Goal: Task Accomplishment & Management: Manage account settings

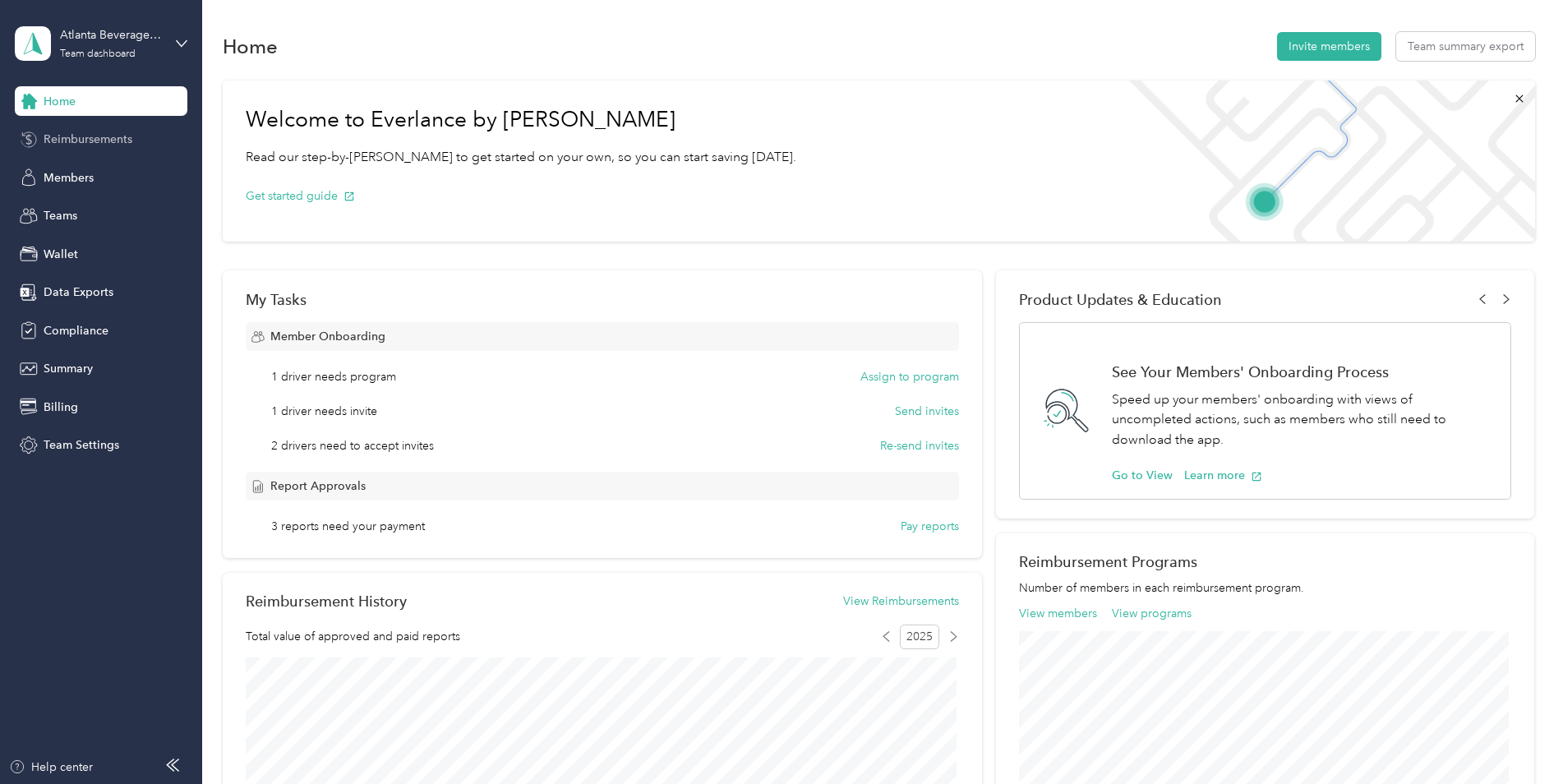
click at [86, 148] on div "Reimbursements" at bounding box center [101, 139] width 173 height 30
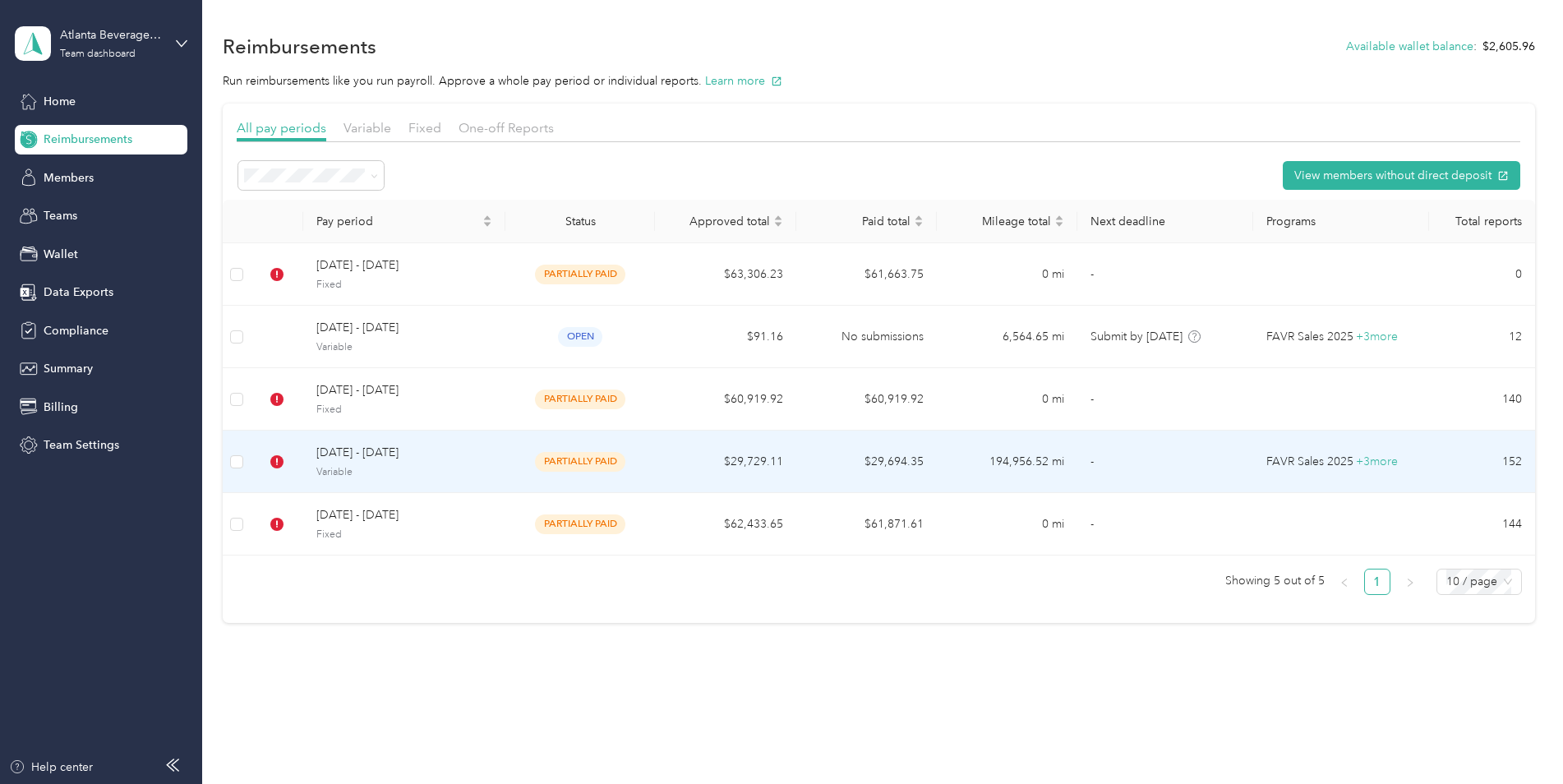
click at [444, 465] on span "Variable" at bounding box center [404, 472] width 176 height 15
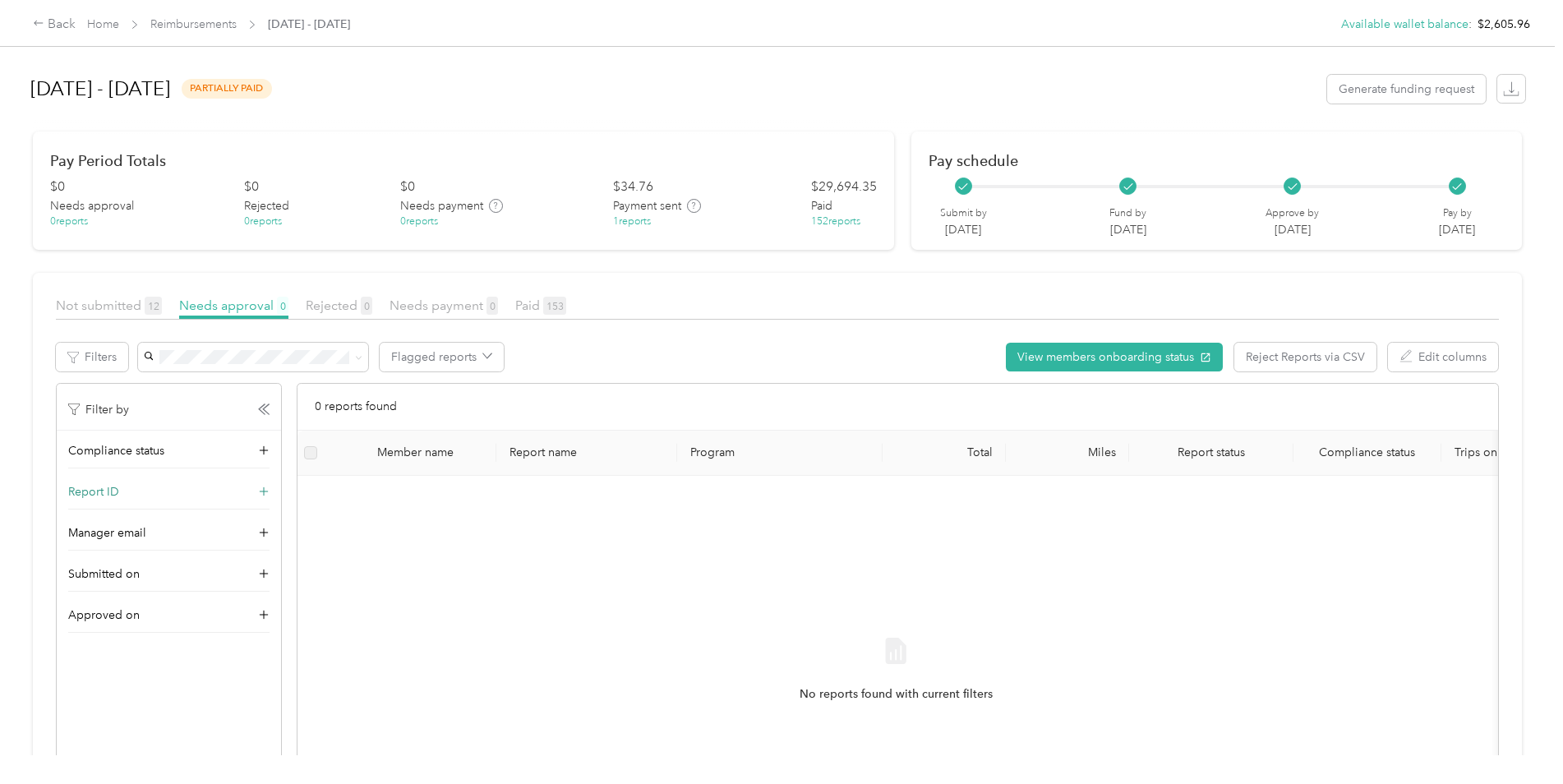
click at [264, 490] on icon at bounding box center [263, 492] width 17 height 17
click at [264, 491] on icon at bounding box center [263, 491] width 11 height 11
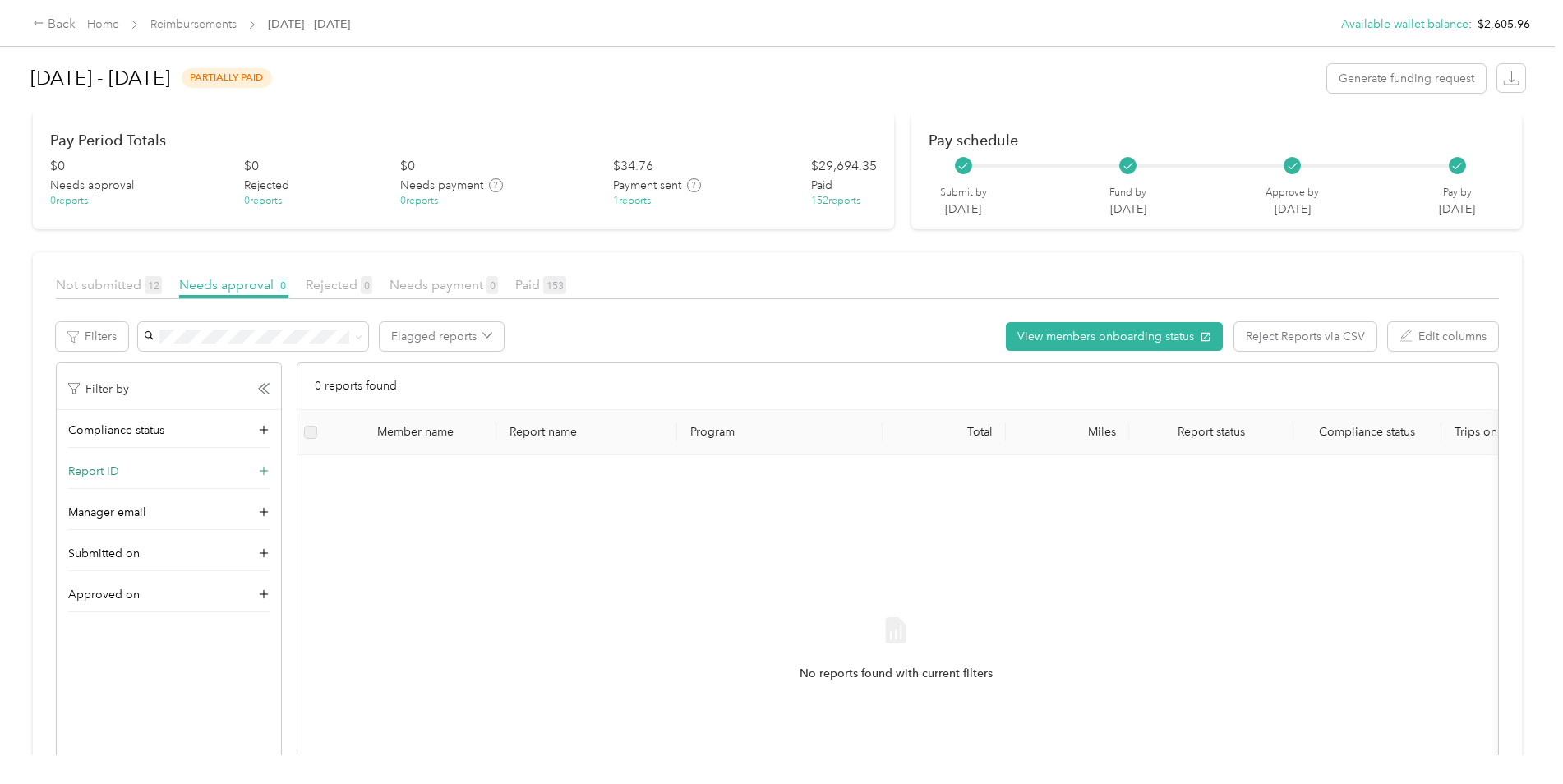
scroll to position [82, 0]
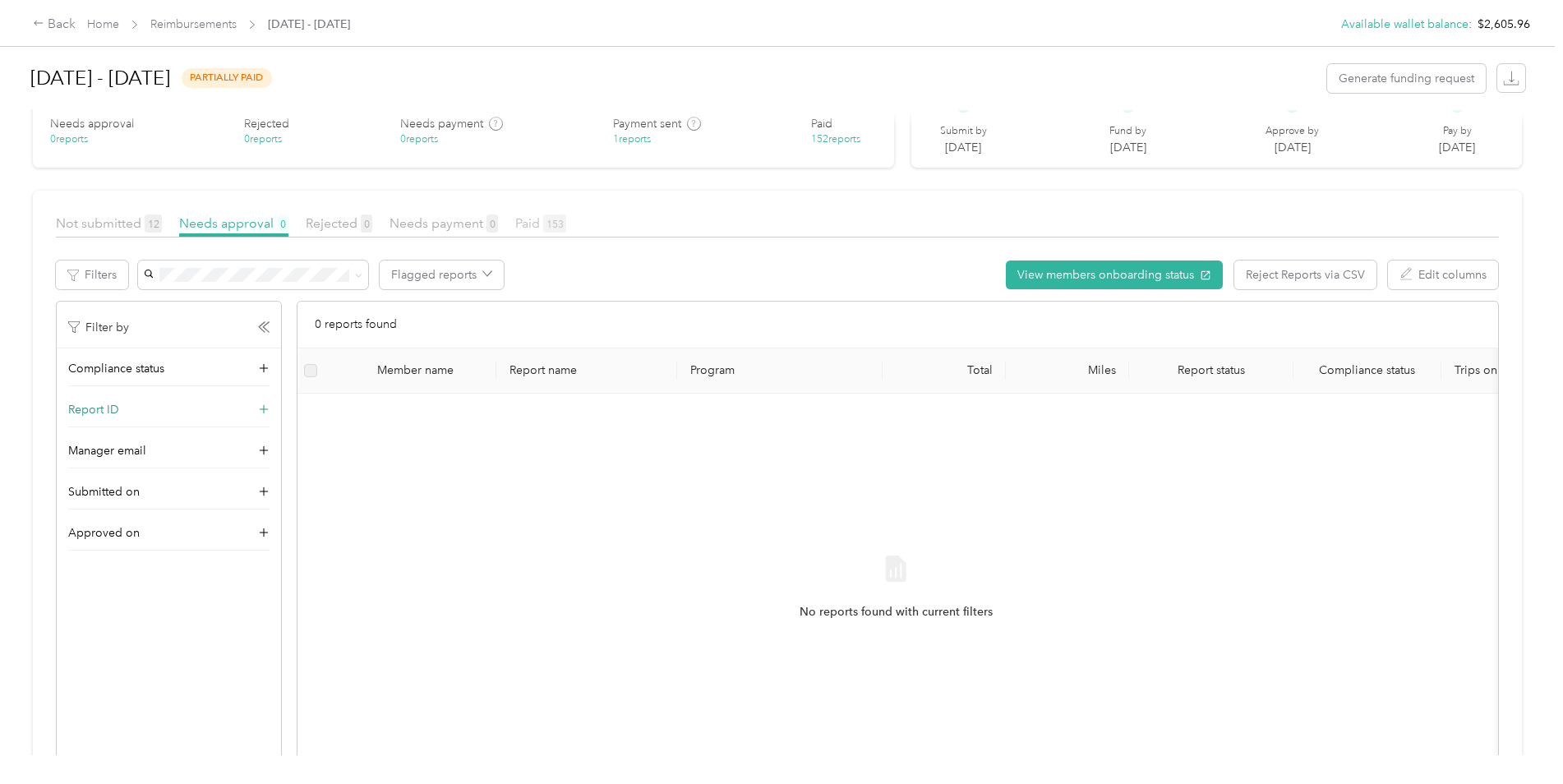
click at [530, 225] on span "Paid 153" at bounding box center [540, 223] width 51 height 16
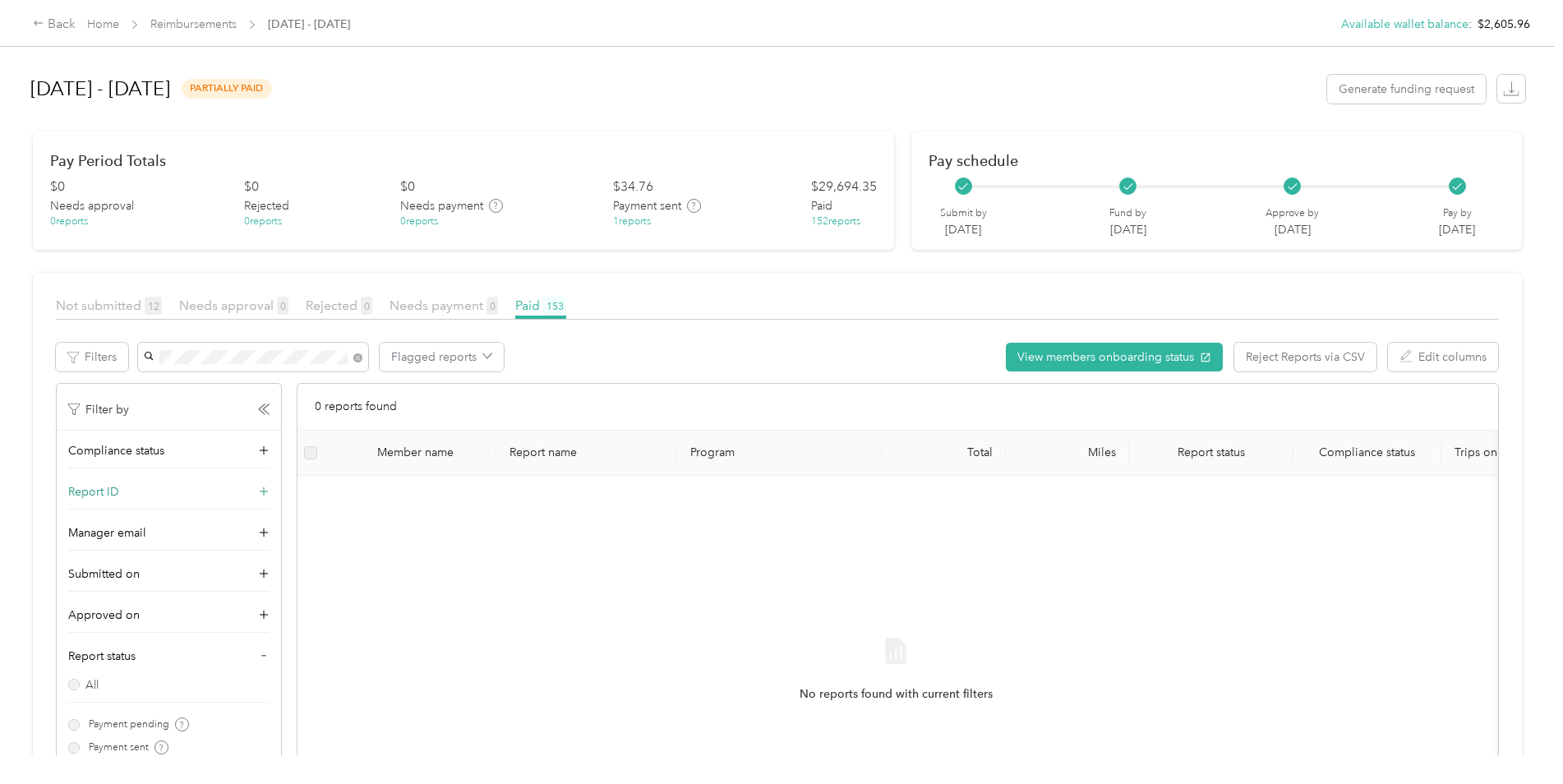
click at [252, 523] on div "Christopher R Black" at bounding box center [253, 531] width 207 height 17
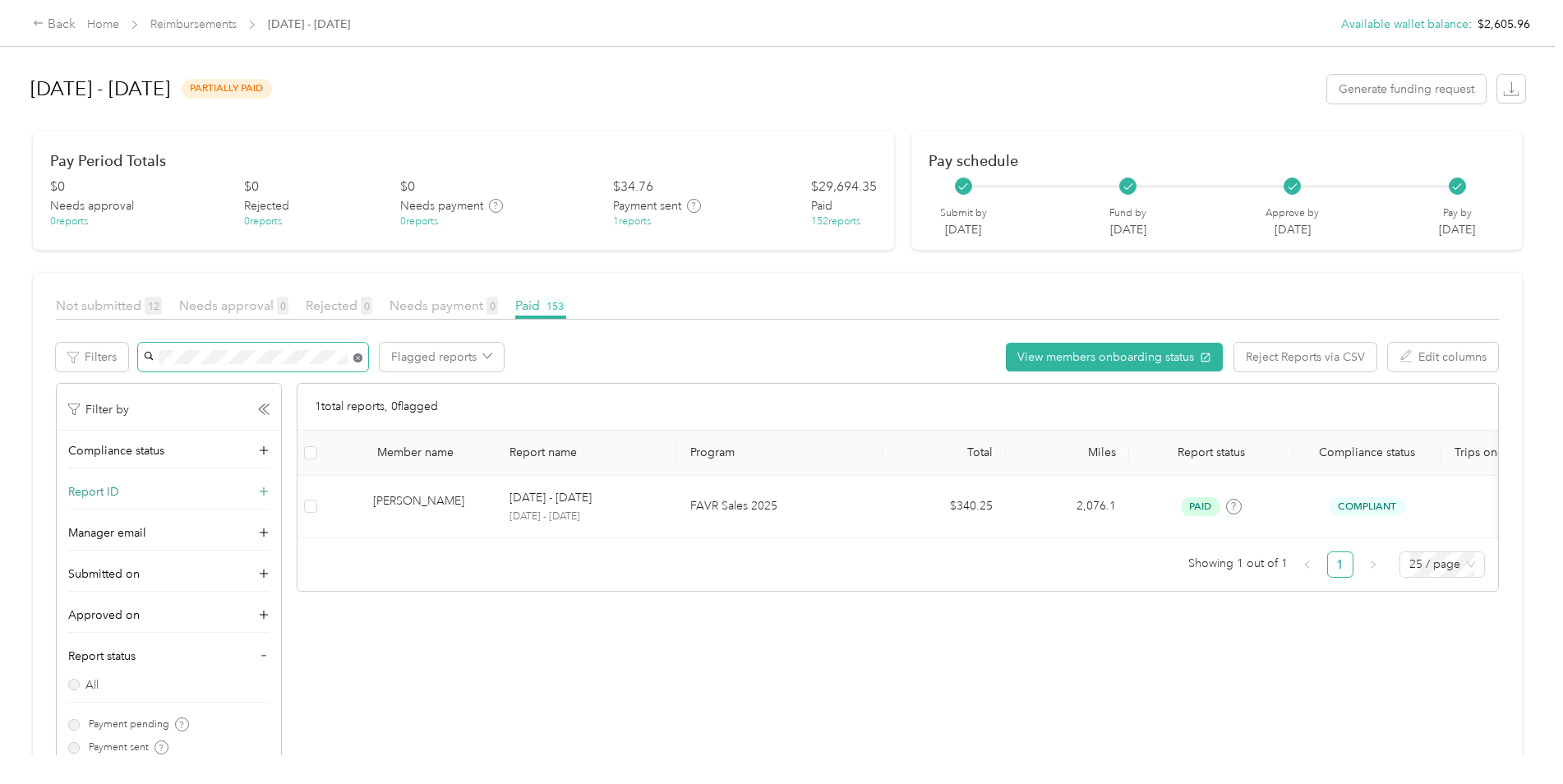
click at [358, 359] on icon at bounding box center [358, 358] width 9 height 9
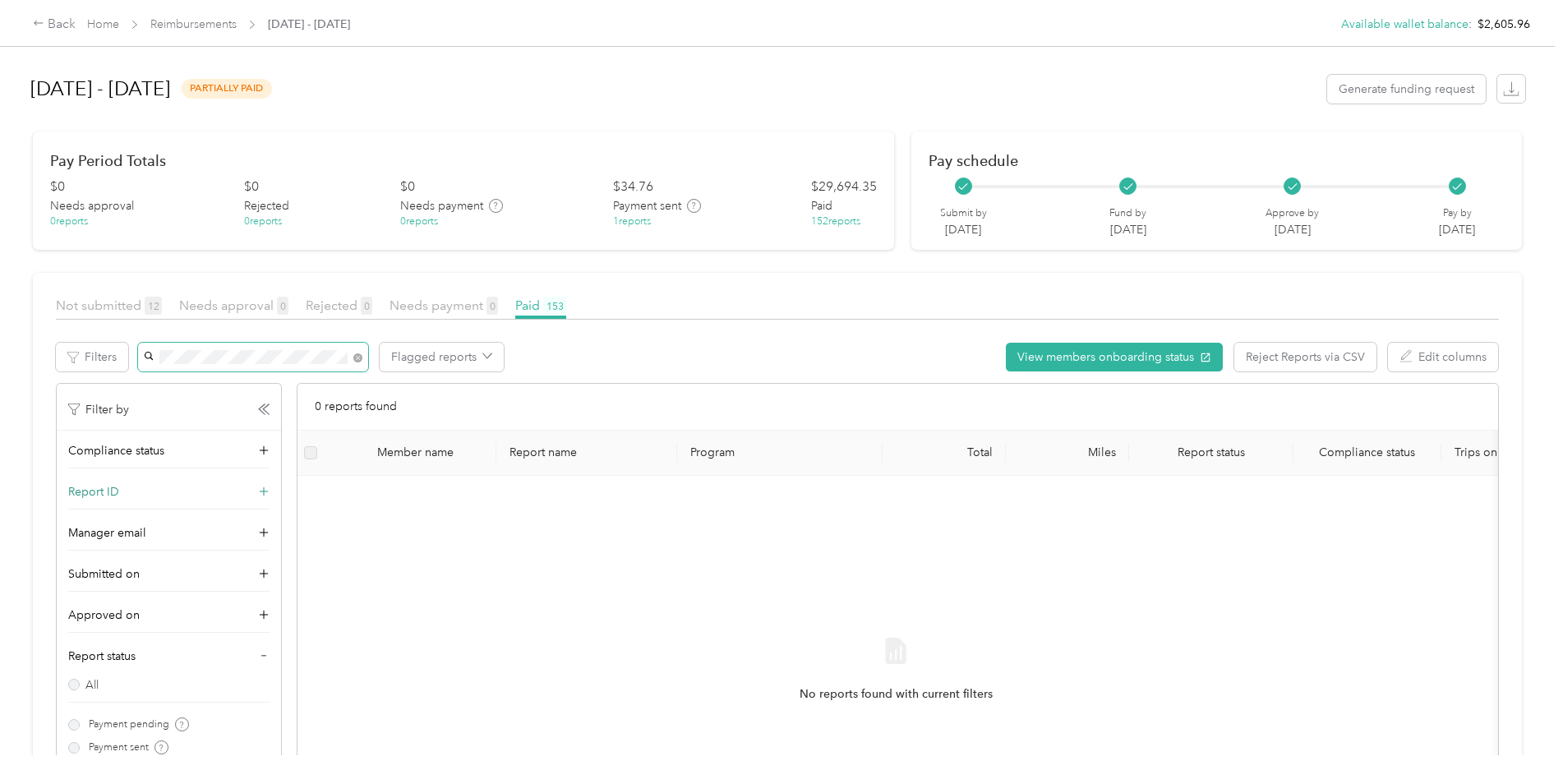
click at [212, 348] on span at bounding box center [253, 356] width 230 height 29
click at [359, 356] on icon at bounding box center [358, 358] width 9 height 9
click at [185, 444] on span "Christopher P. Upshaw" at bounding box center [194, 445] width 91 height 14
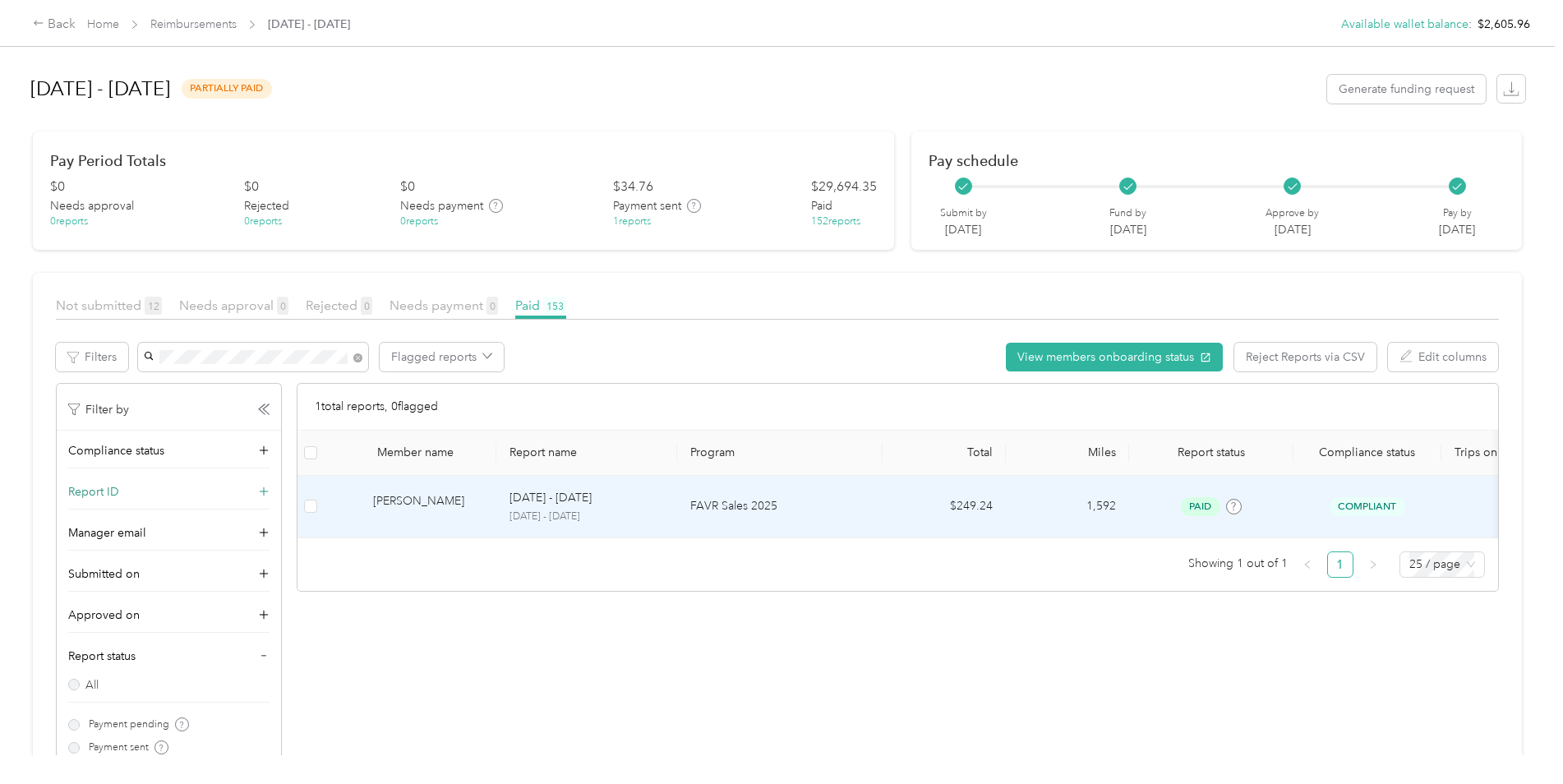
click at [867, 502] on p "FAVR Sales 2025" at bounding box center [780, 506] width 179 height 18
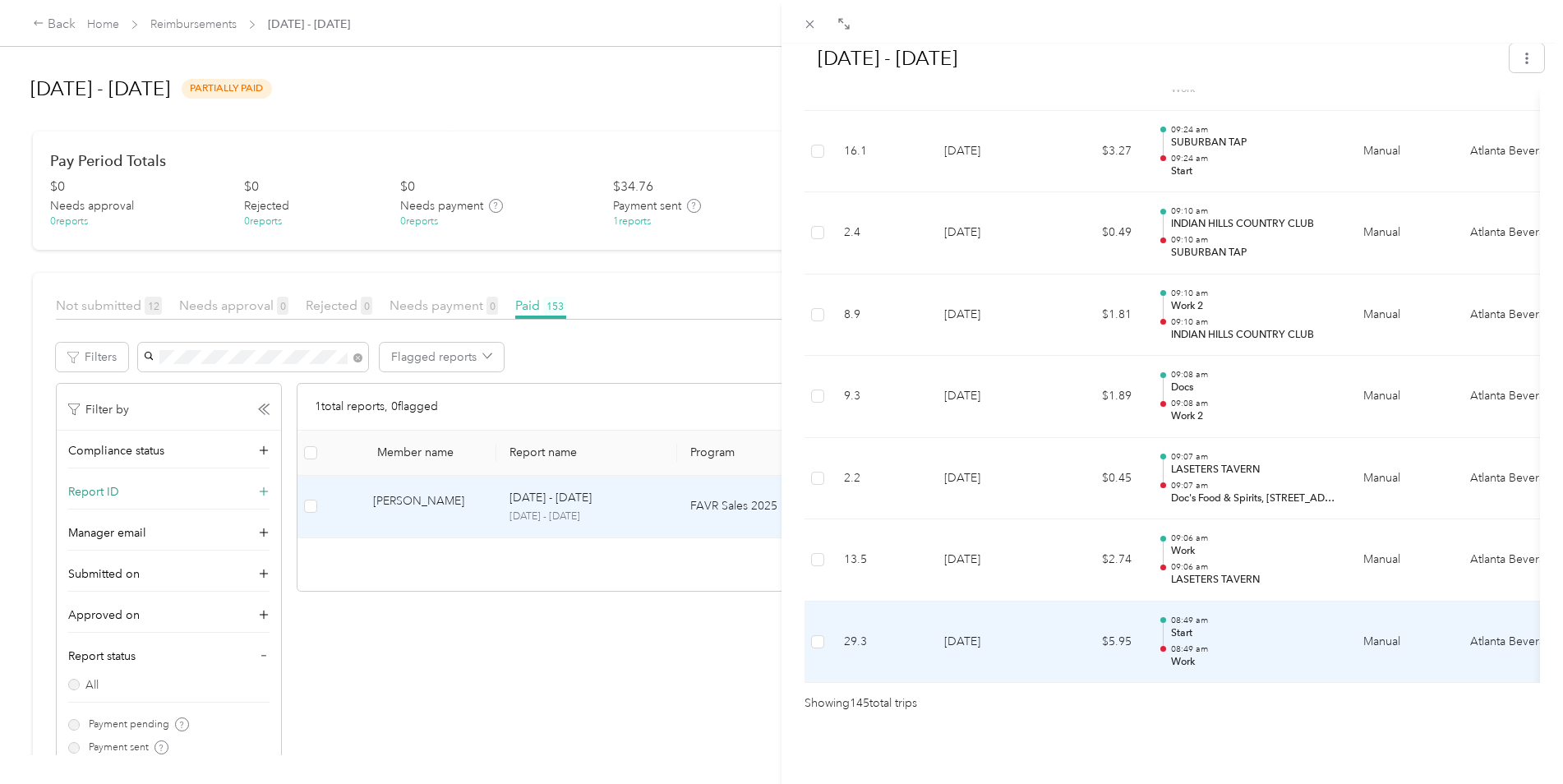
scroll to position [11754, 0]
click at [1160, 617] on div at bounding box center [1163, 642] width 10 height 51
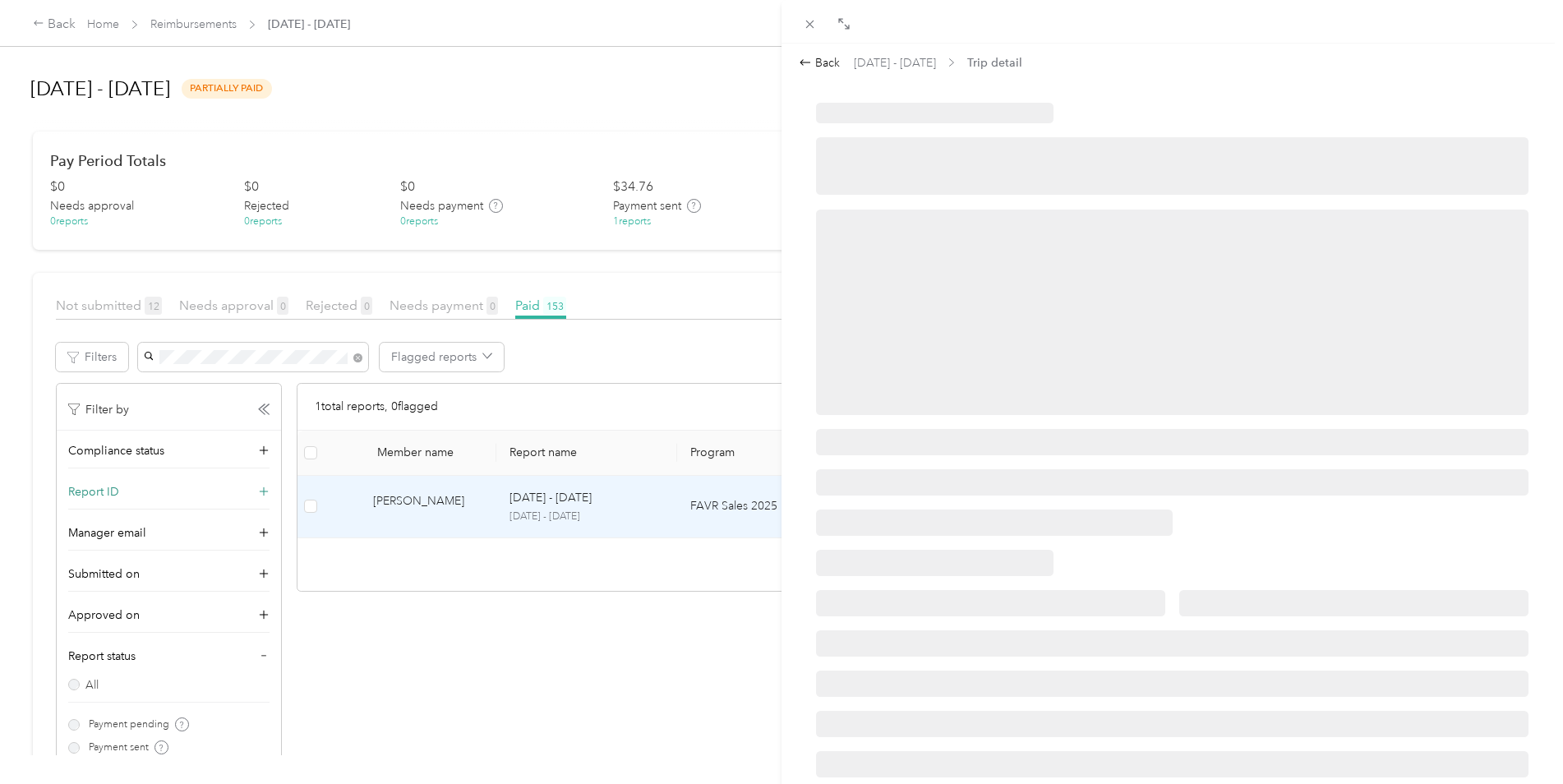
scroll to position [0, 0]
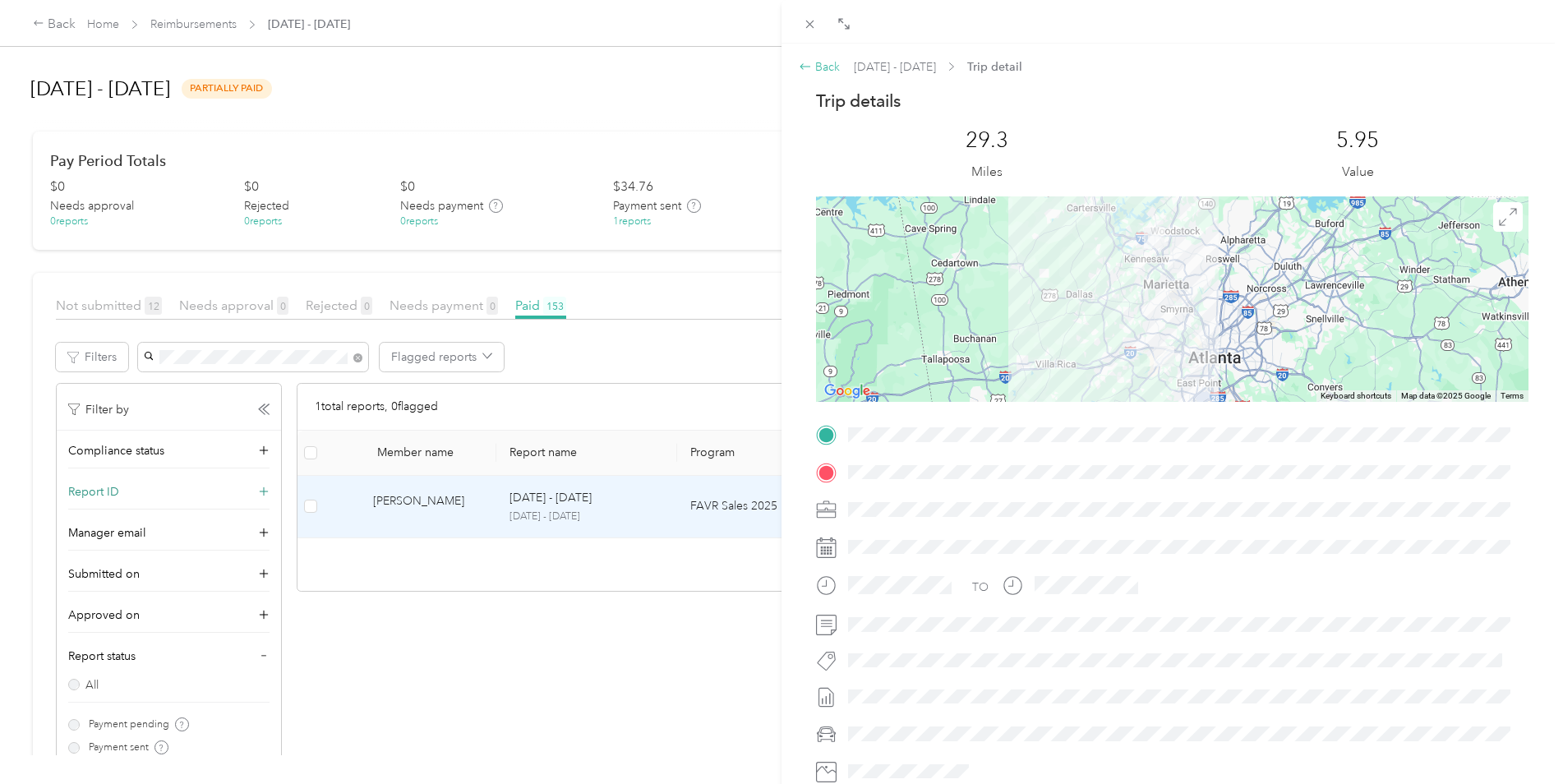
click at [824, 64] on div "Back" at bounding box center [819, 67] width 41 height 17
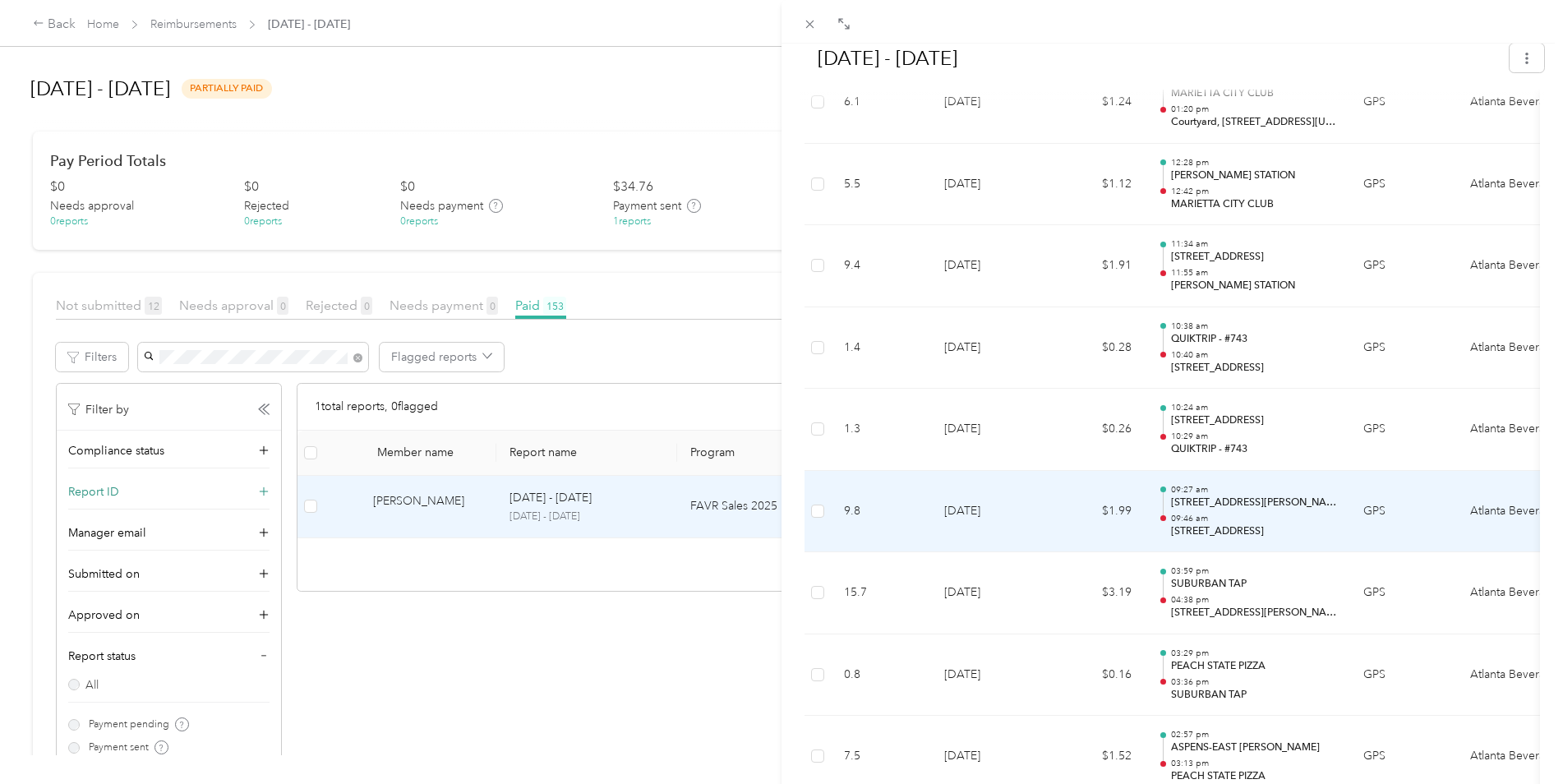
scroll to position [1068, 0]
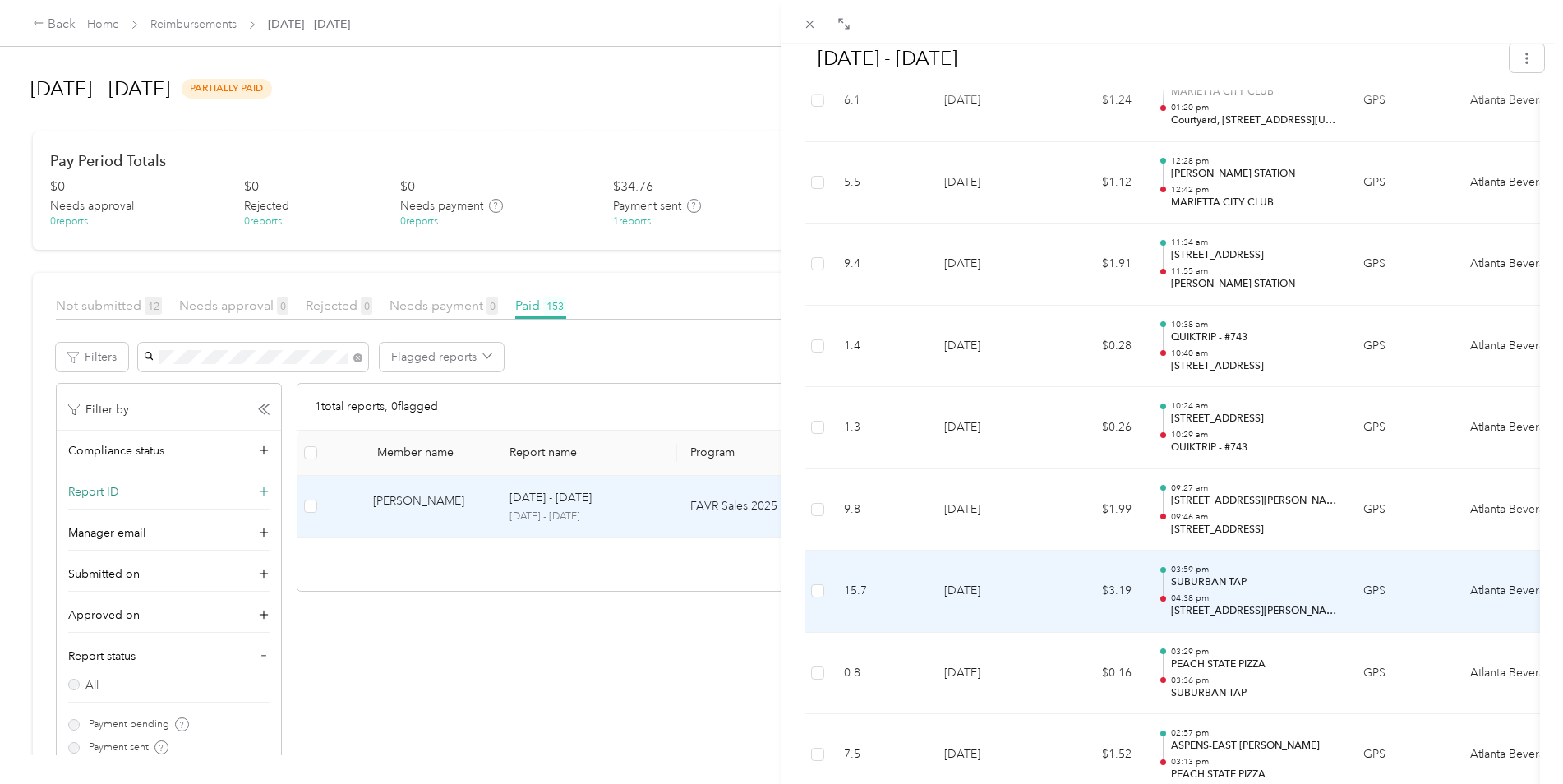
click at [1085, 592] on td "$3.19" at bounding box center [1095, 591] width 98 height 82
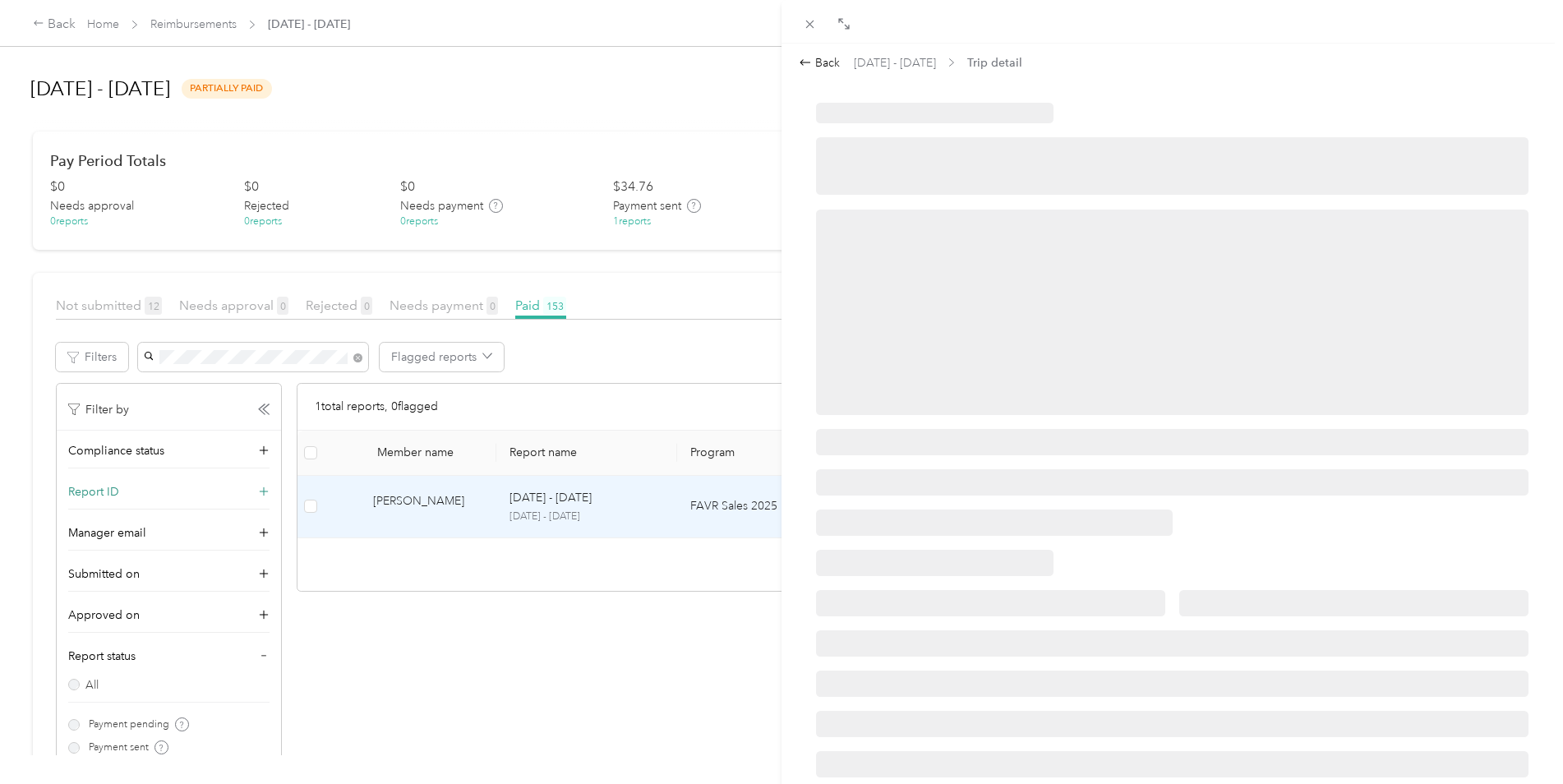
scroll to position [0, 0]
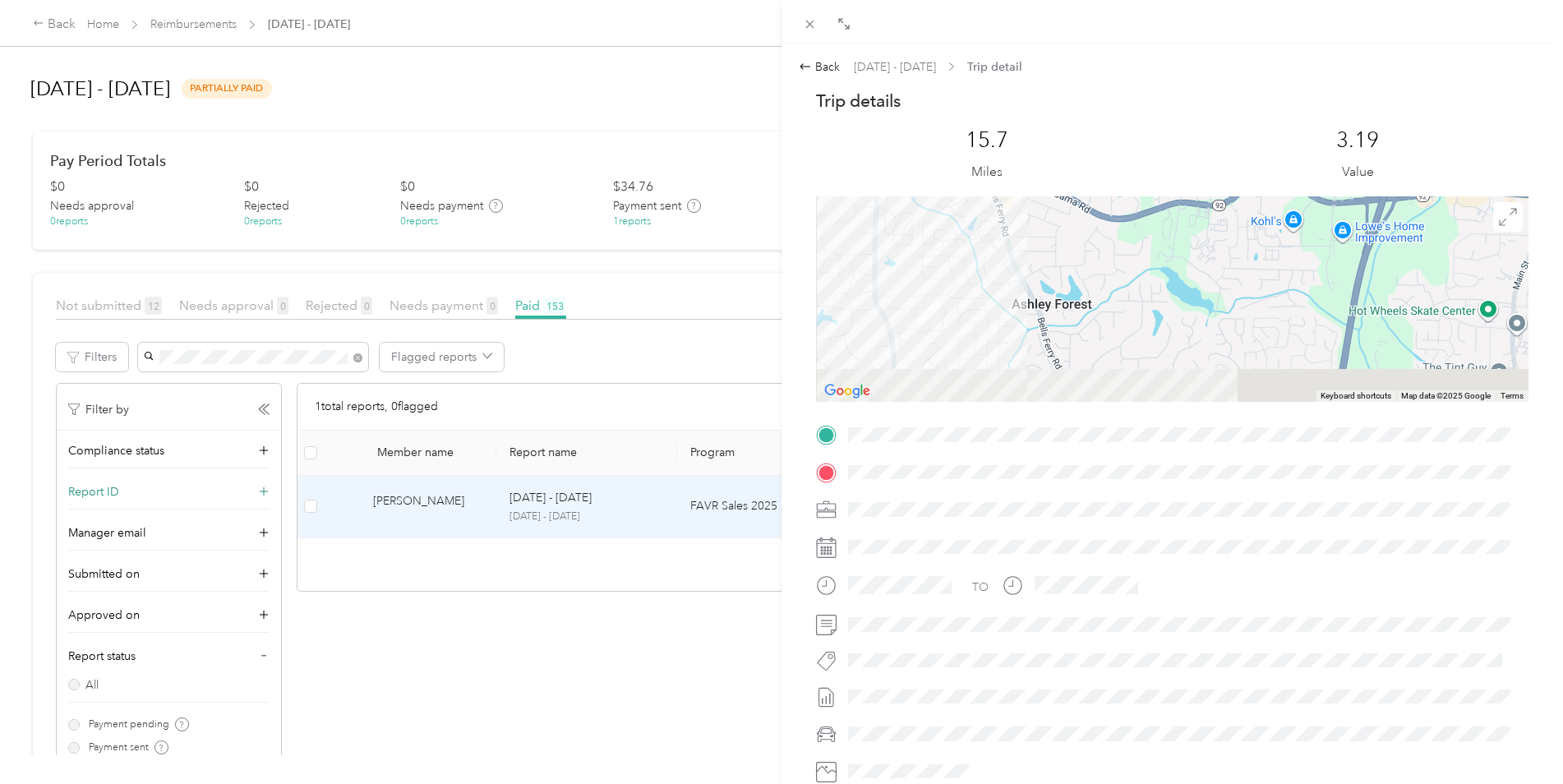
drag, startPoint x: 975, startPoint y: 339, endPoint x: 1060, endPoint y: 169, distance: 190.1
click at [1060, 169] on div "Trip details This trip cannot be edited because it is either under review, appr…" at bounding box center [1173, 456] width 713 height 733
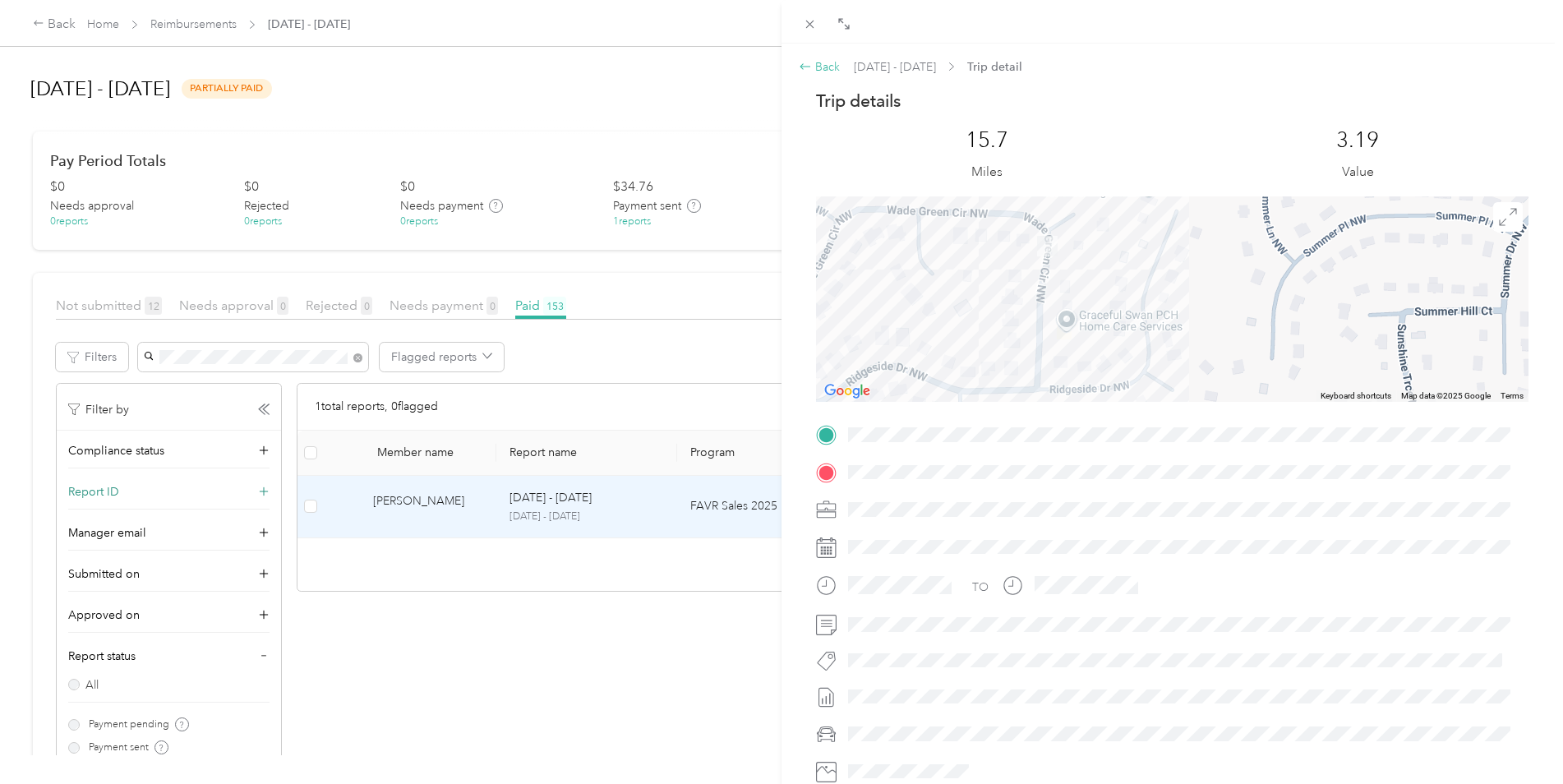
click at [833, 61] on div "Back" at bounding box center [819, 67] width 41 height 17
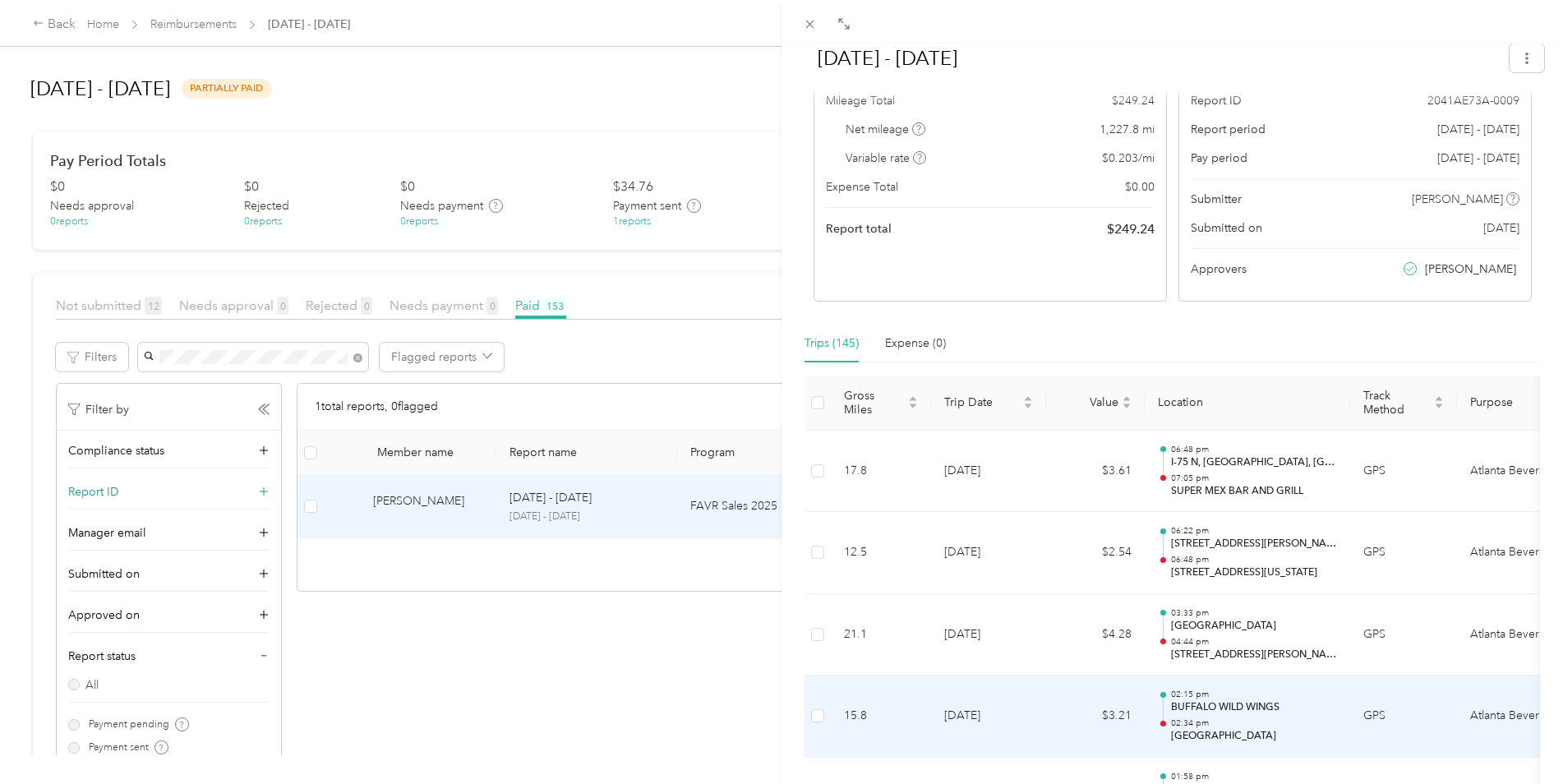
scroll to position [260, 0]
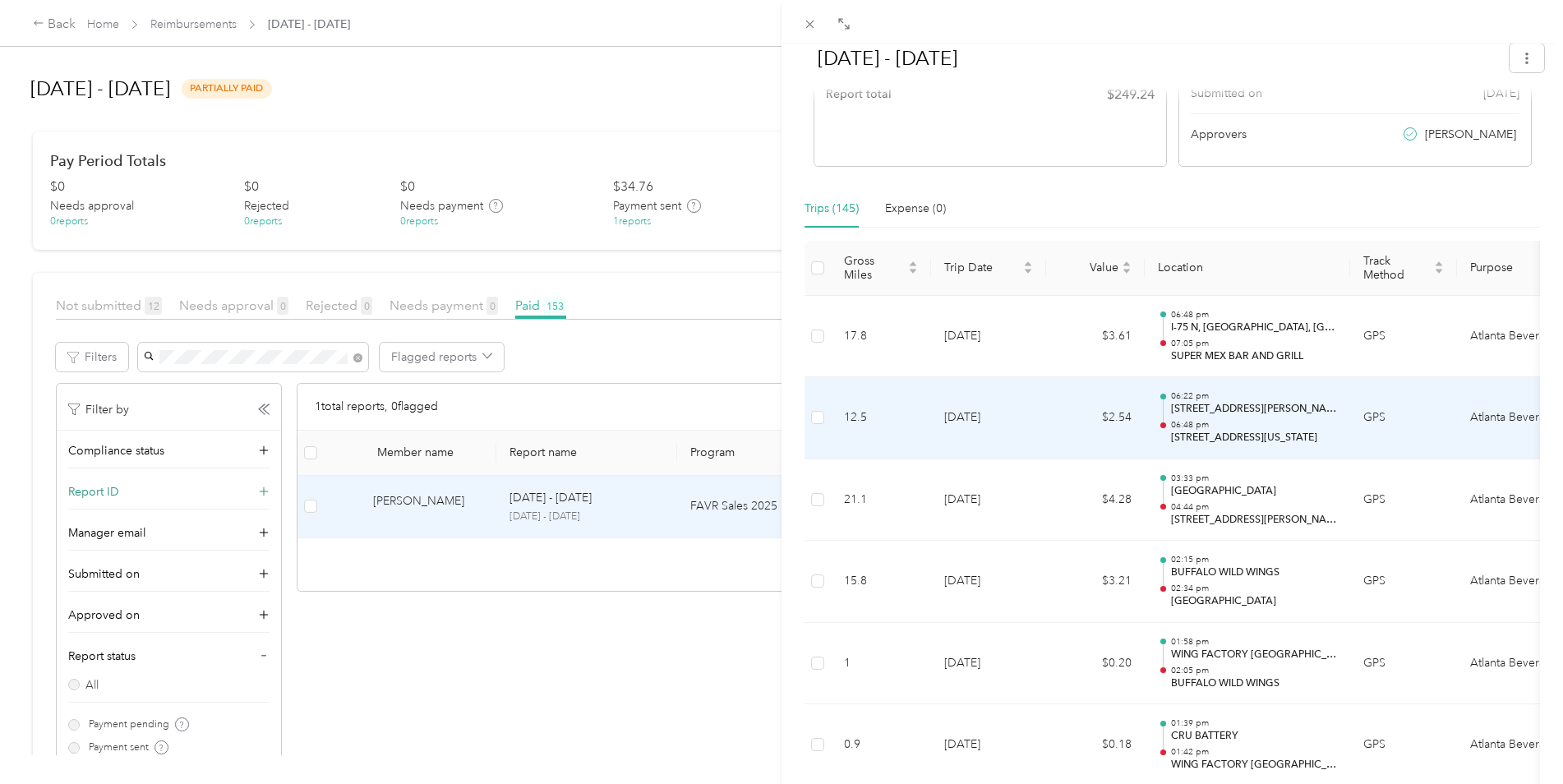
click at [1002, 428] on td "8-29-2025" at bounding box center [989, 418] width 115 height 82
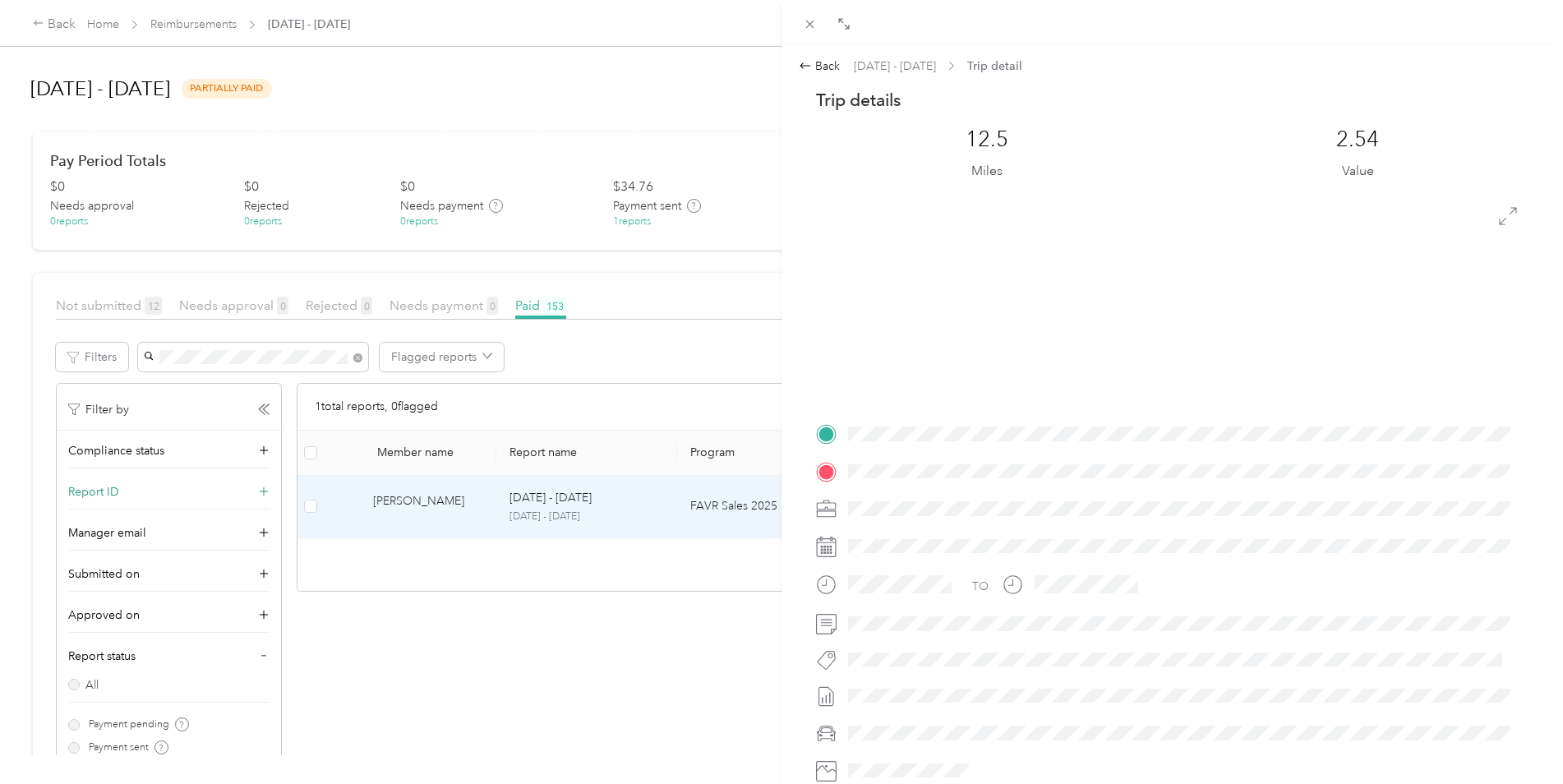
scroll to position [0, 0]
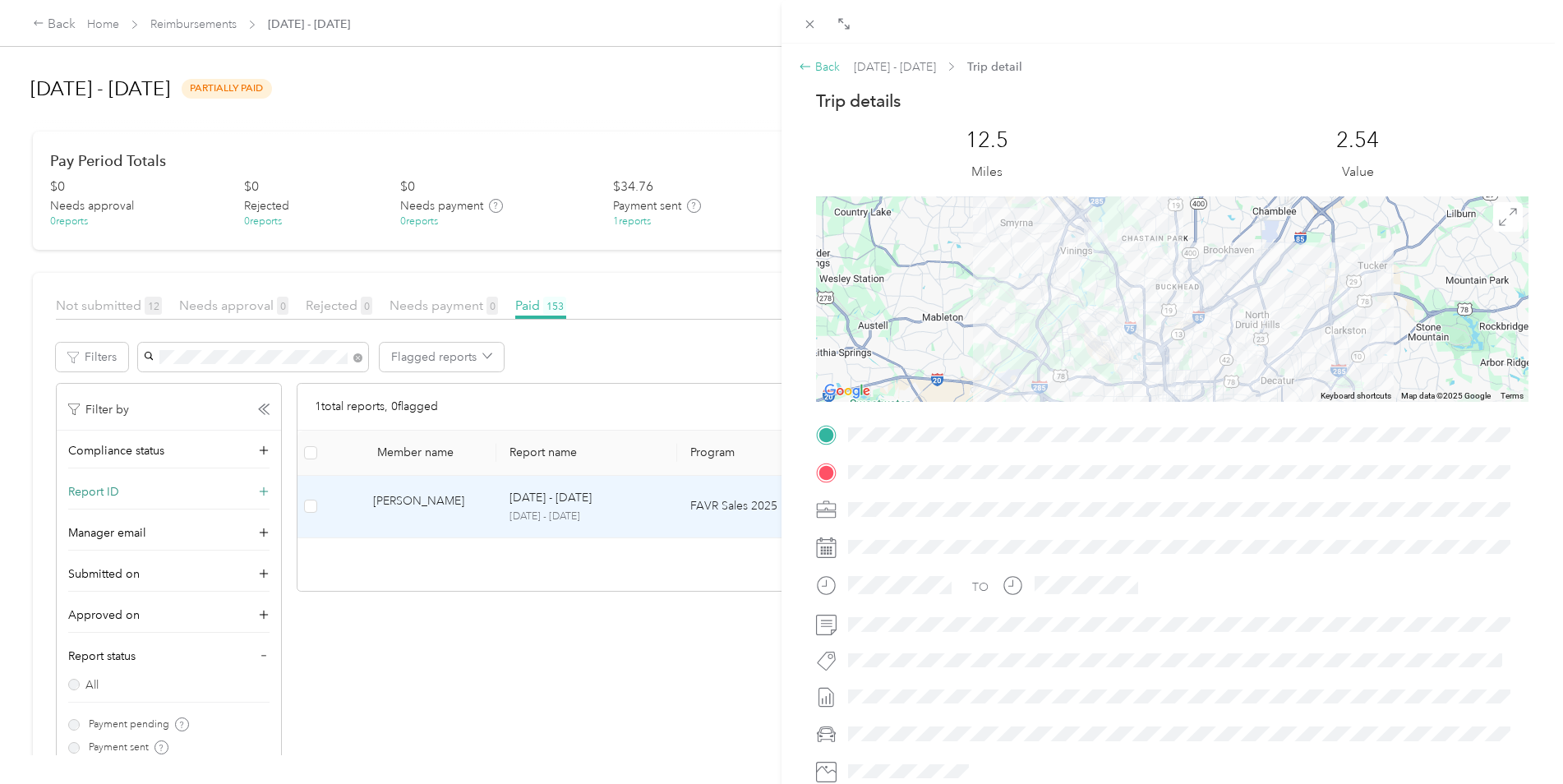
click at [820, 60] on div "Back" at bounding box center [819, 67] width 41 height 17
